Goal: Share content

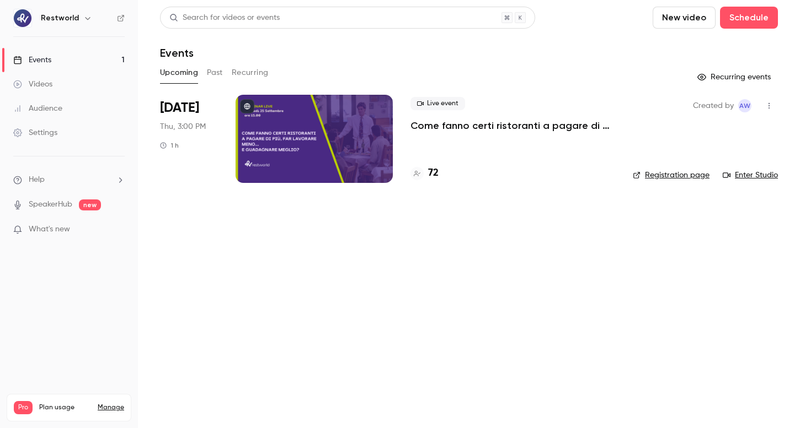
click at [452, 126] on p "Come fanno certi ristoranti a pagare di più, far lavorare meno… e guadagnare me…" at bounding box center [512, 125] width 205 height 13
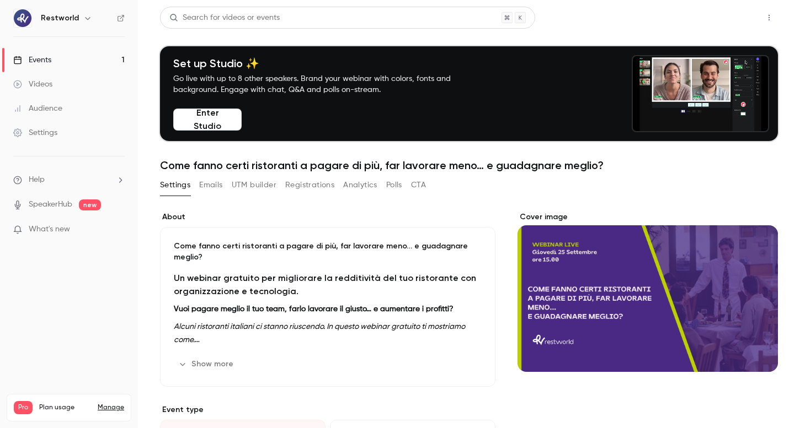
click at [731, 14] on button "Share" at bounding box center [729, 18] width 44 height 22
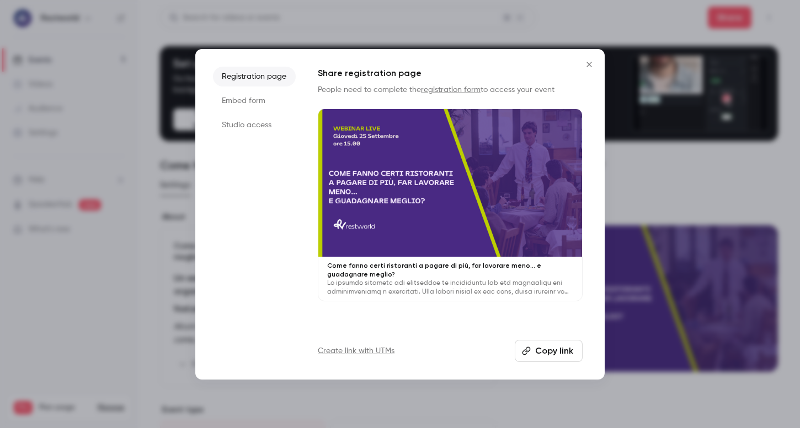
click at [244, 127] on li "Studio access" at bounding box center [254, 125] width 83 height 20
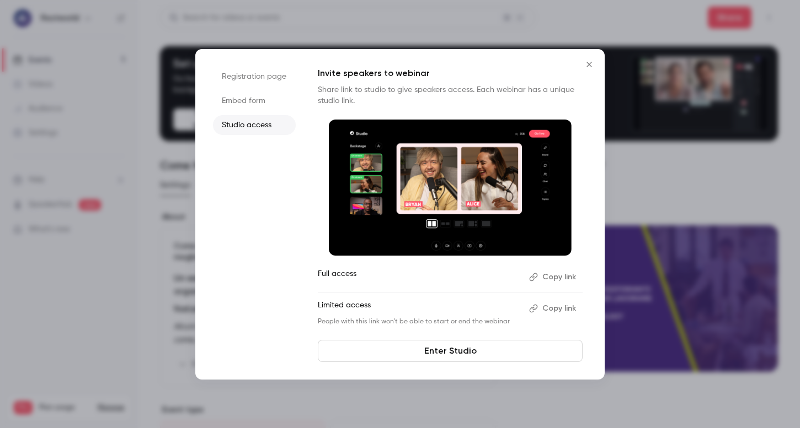
click at [546, 309] on button "Copy link" at bounding box center [553, 309] width 58 height 18
click at [464, 363] on div "Registration page Embed form Studio access Invite speakers to webinar Share lin…" at bounding box center [399, 214] width 409 height 331
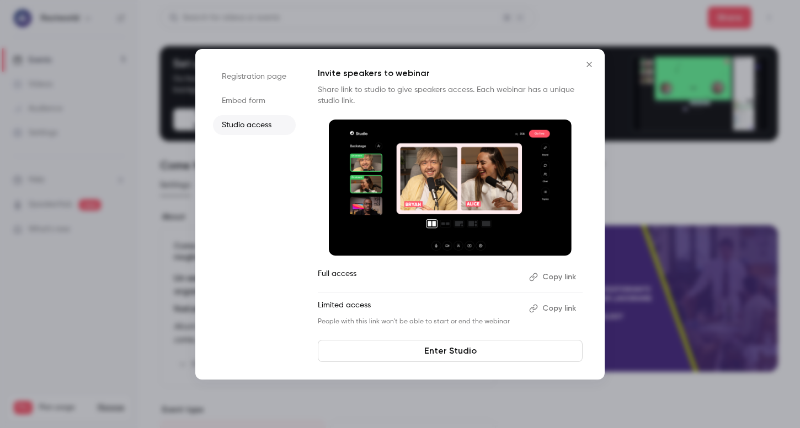
click at [463, 356] on link "Enter Studio" at bounding box center [450, 351] width 265 height 22
